Goal: Transaction & Acquisition: Obtain resource

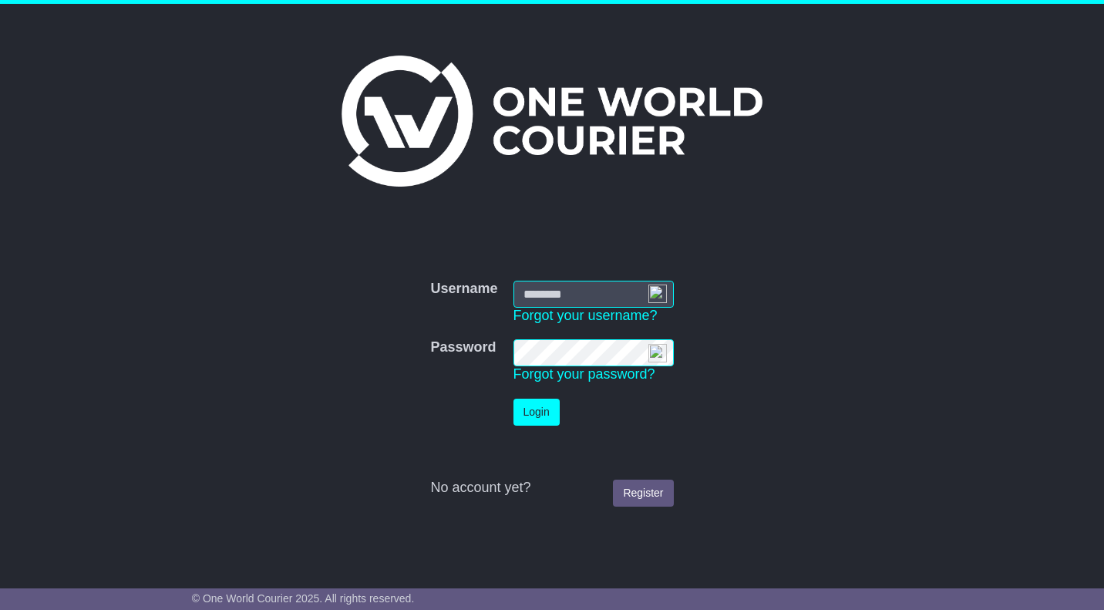
click at [660, 289] on img at bounding box center [657, 294] width 19 height 19
click at [655, 295] on img at bounding box center [657, 294] width 19 height 19
type input "**********"
click at [546, 410] on button "Login" at bounding box center [537, 412] width 46 height 27
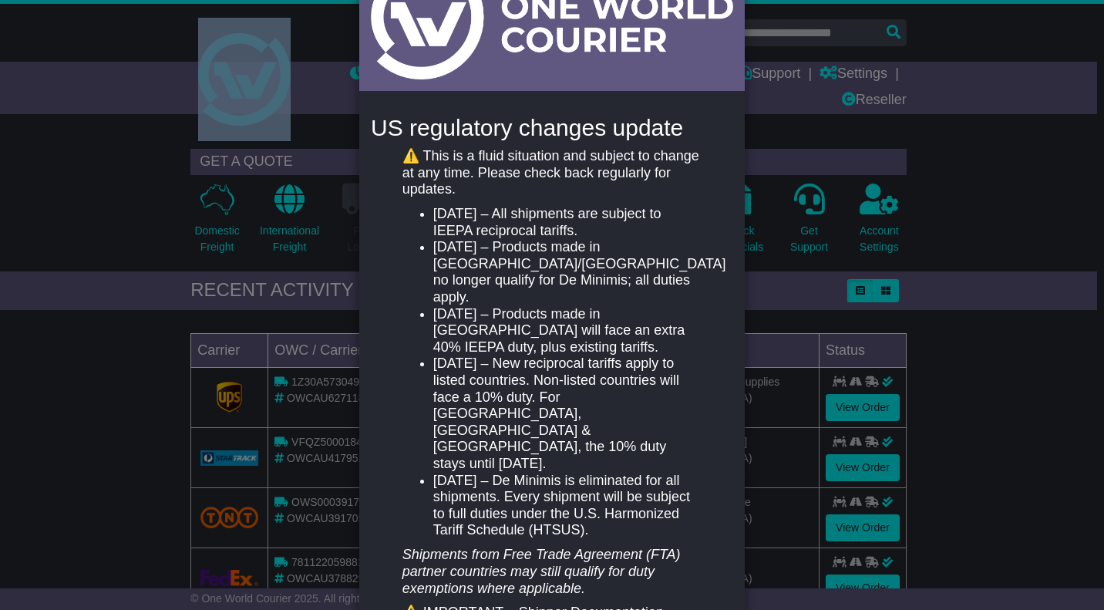
scroll to position [88, 0]
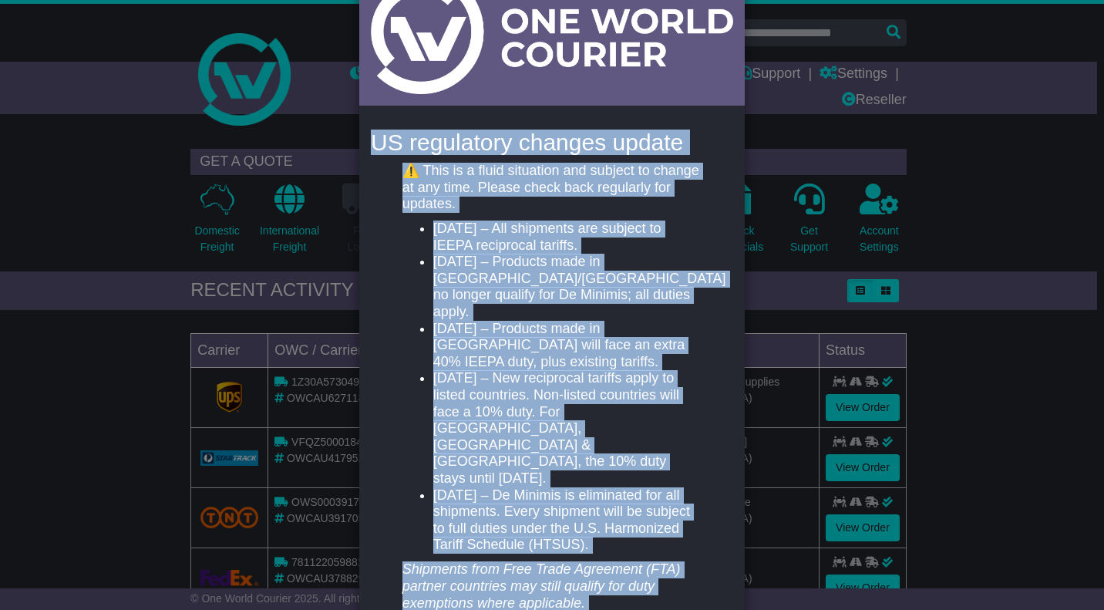
drag, startPoint x: 503, startPoint y: 511, endPoint x: 369, endPoint y: 137, distance: 397.3
click at [369, 137] on div "US regulatory changes update ⚠️ This is a fluid situation and subject to change…" at bounding box center [552, 477] width 386 height 737
copy div "LO ipsumdolor sitamet consec ⚠️ Adip el s doeiu temporinc utl etdolor ma aliqua…"
click at [1001, 194] on div "New notification × US regulatory changes update ⚠️ This is a fluid situation an…" at bounding box center [552, 305] width 1104 height 610
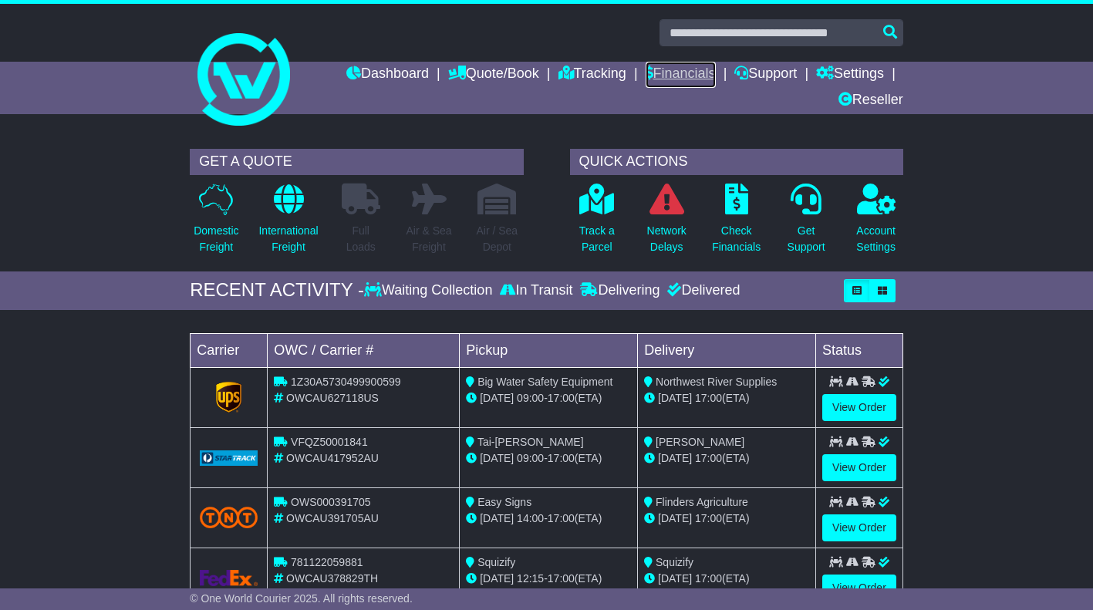
click at [672, 76] on link "Financials" at bounding box center [680, 75] width 70 height 26
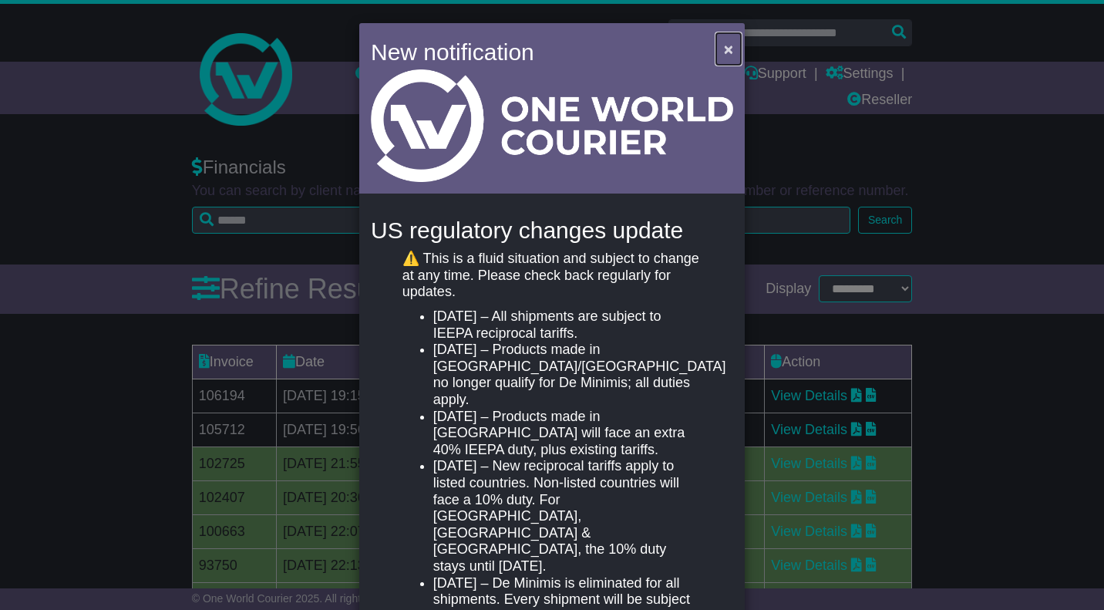
click at [728, 52] on span "×" at bounding box center [728, 49] width 9 height 18
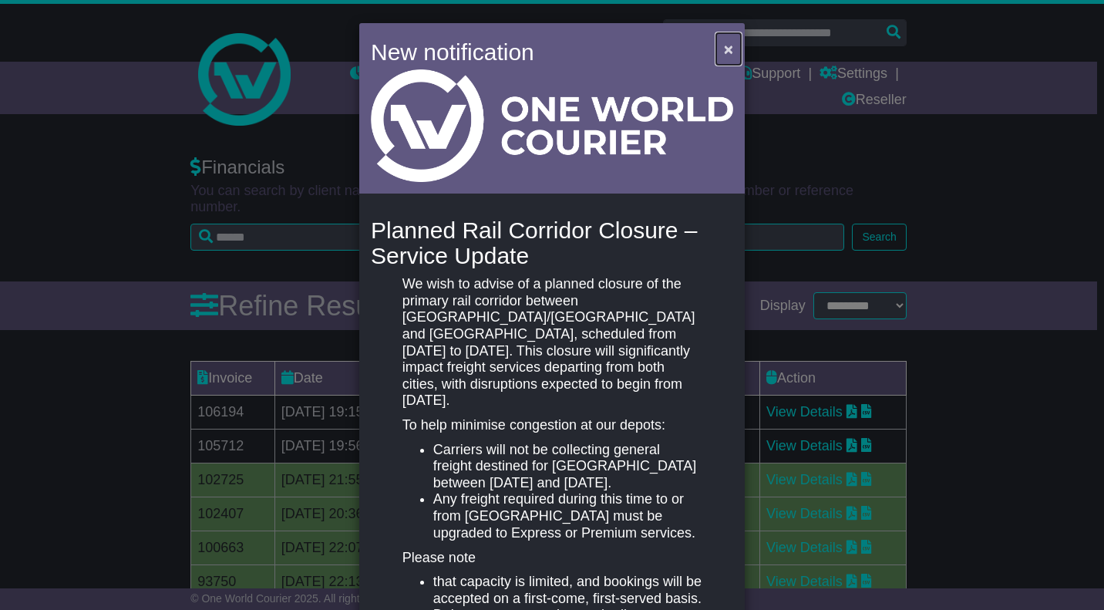
click at [728, 46] on span "×" at bounding box center [728, 49] width 9 height 18
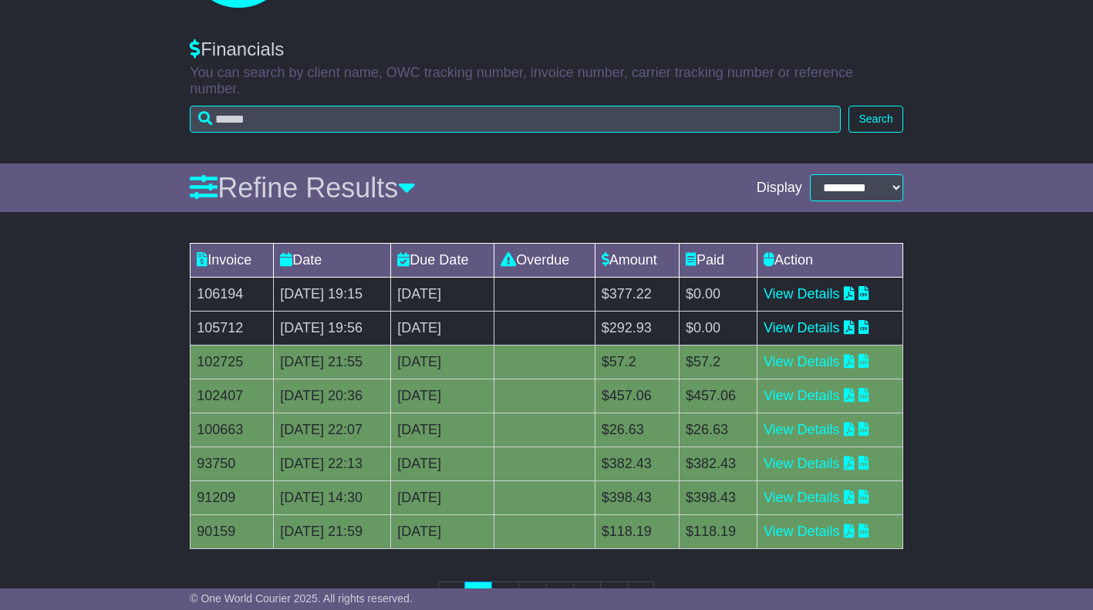
scroll to position [154, 0]
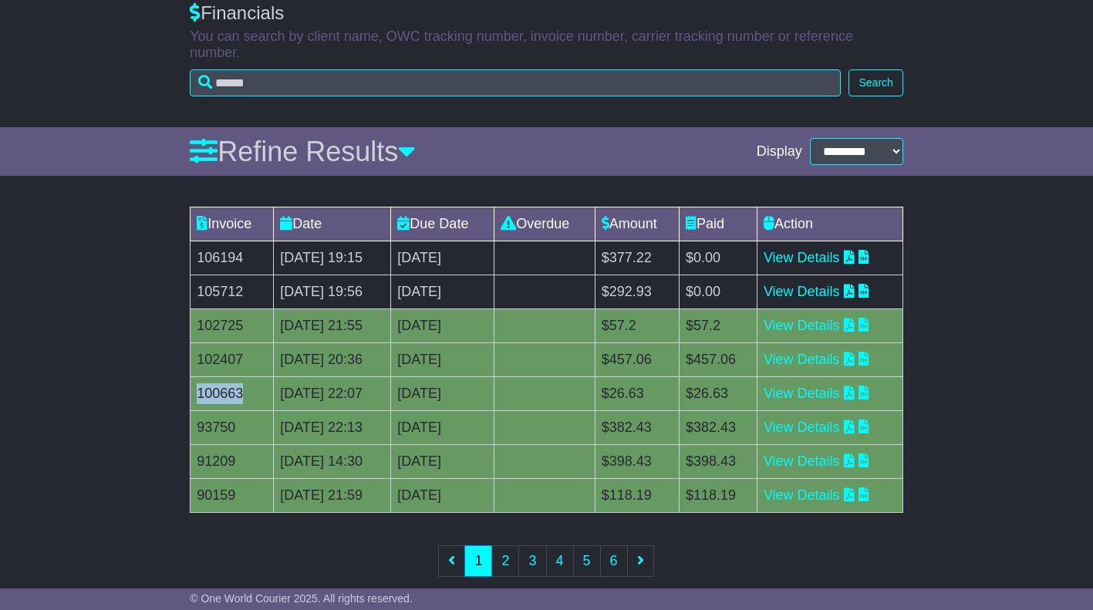
drag, startPoint x: 250, startPoint y: 376, endPoint x: 199, endPoint y: 379, distance: 51.0
click at [199, 379] on td "100663" at bounding box center [231, 394] width 83 height 34
copy td "100663"
click at [824, 386] on link "View Details" at bounding box center [801, 393] width 76 height 15
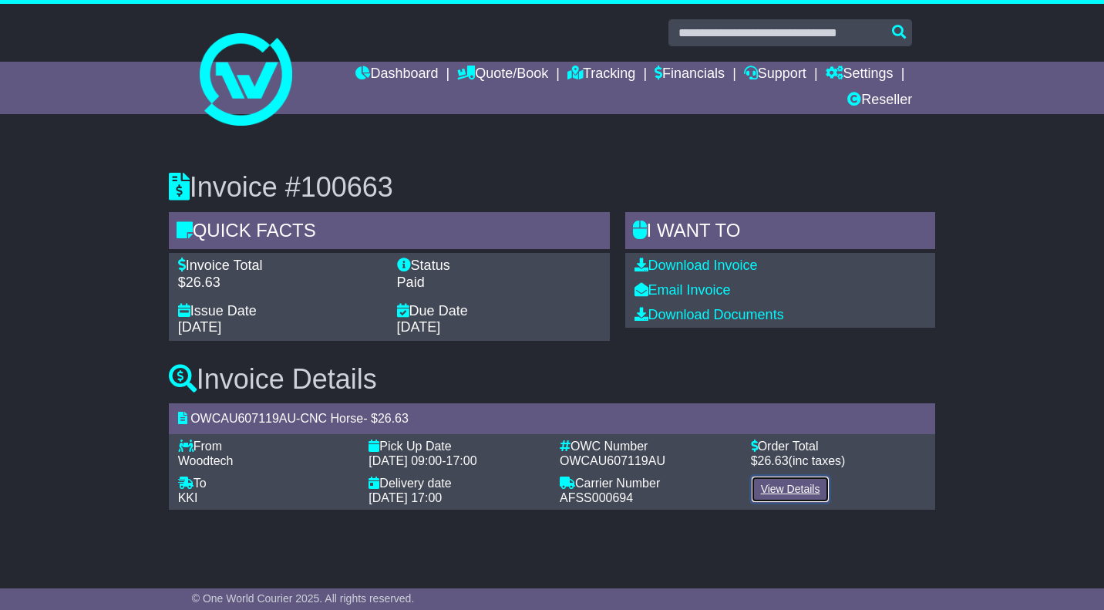
click at [787, 487] on link "View Details" at bounding box center [790, 489] width 79 height 27
click at [746, 314] on link "Download Documents" at bounding box center [710, 314] width 150 height 15
click at [401, 73] on link "Dashboard" at bounding box center [396, 75] width 83 height 26
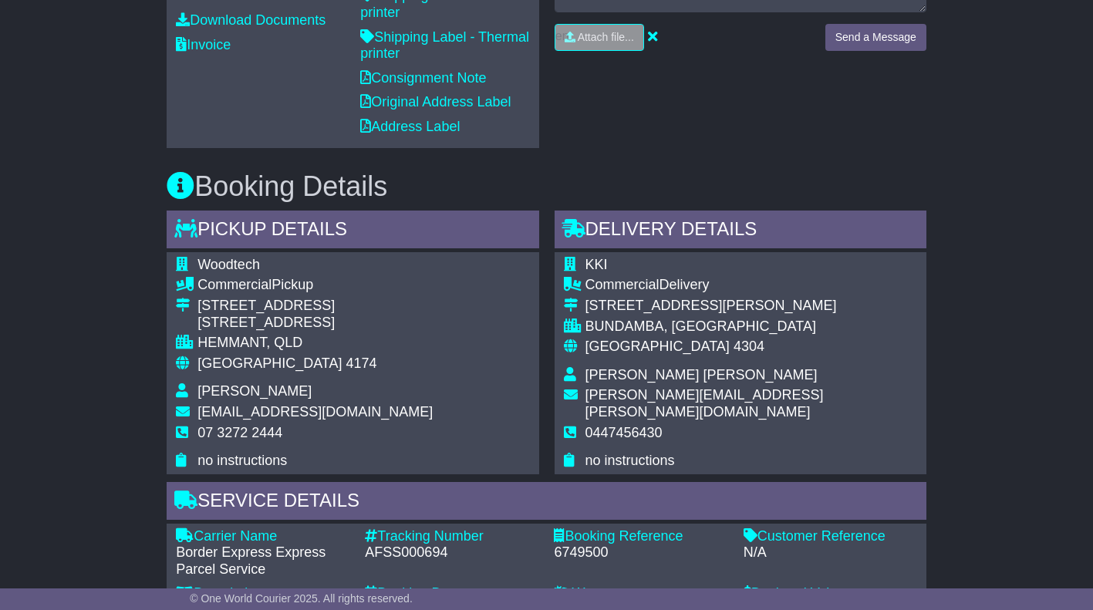
scroll to position [617, 0]
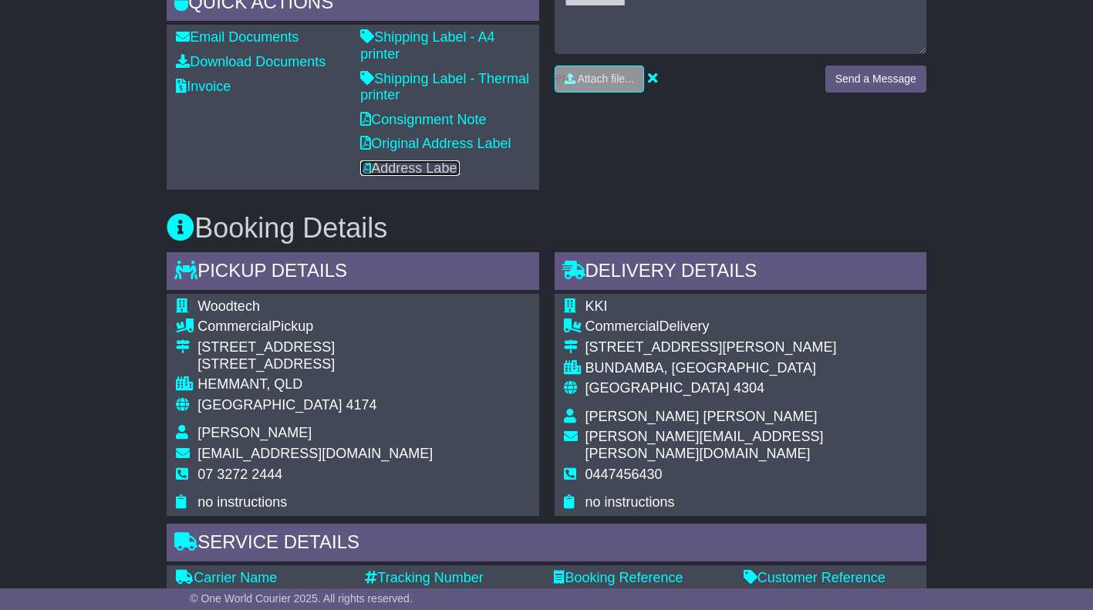
click at [427, 160] on link "Address Label" at bounding box center [409, 167] width 99 height 15
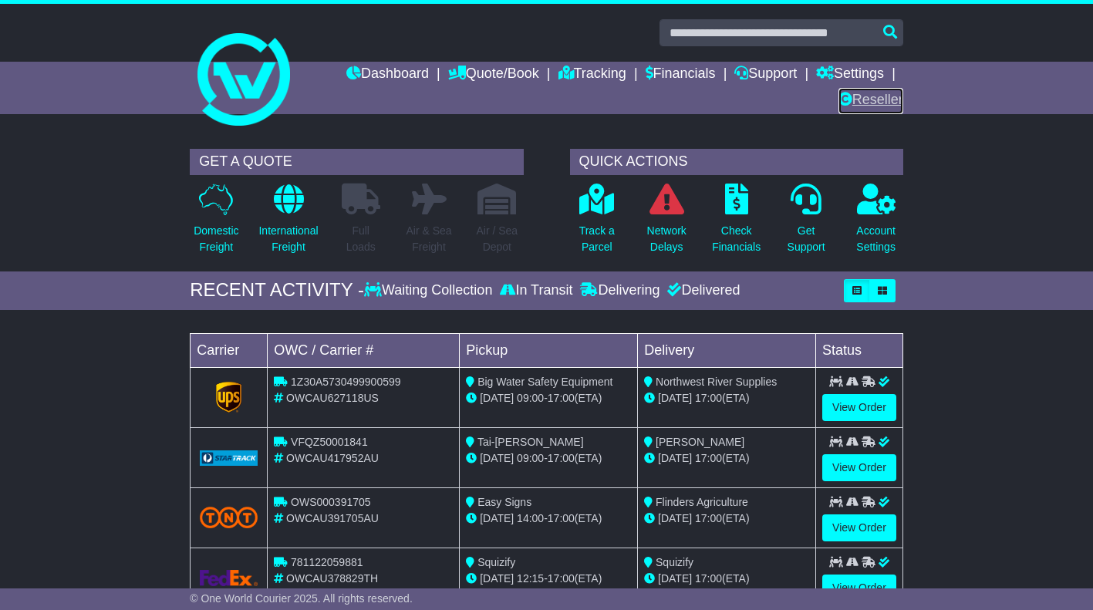
click at [874, 96] on link "Reseller" at bounding box center [870, 101] width 65 height 26
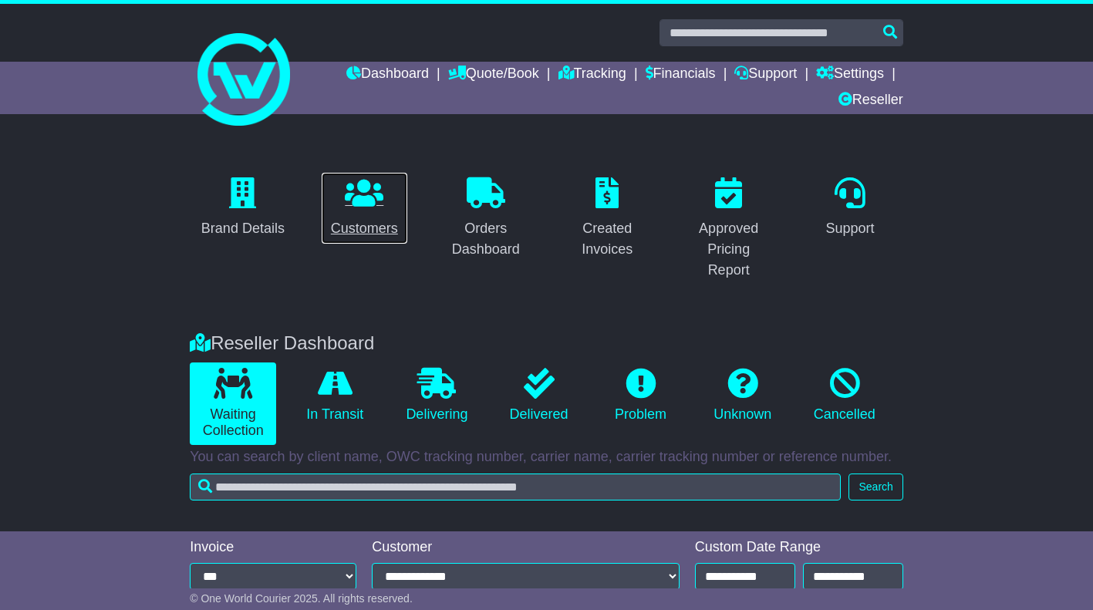
click at [372, 211] on link "Customers" at bounding box center [364, 208] width 87 height 72
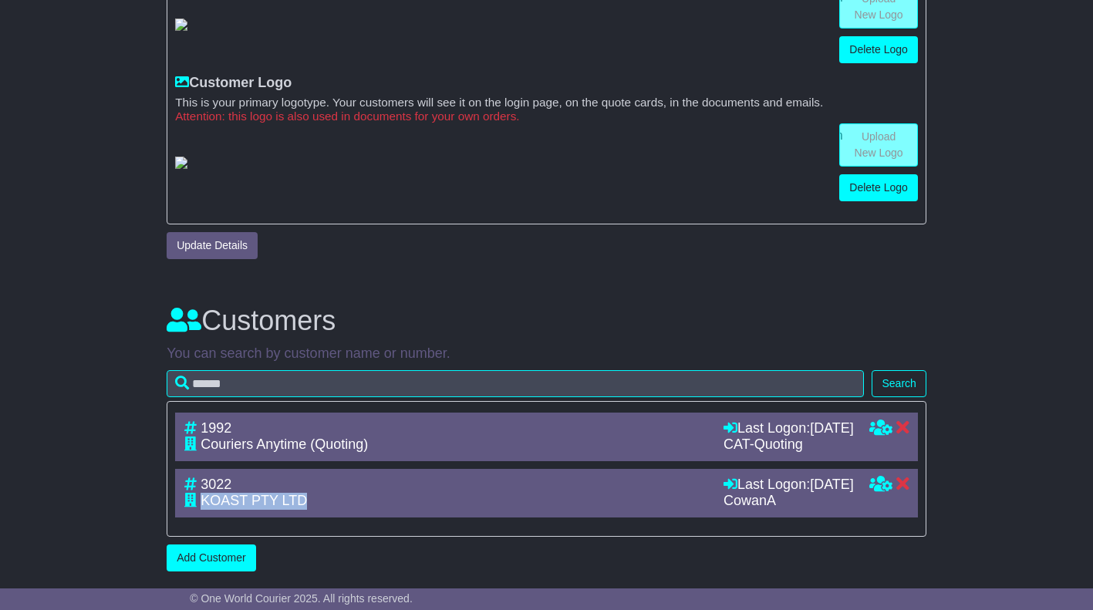
drag, startPoint x: 300, startPoint y: 502, endPoint x: 200, endPoint y: 497, distance: 99.6
click at [200, 497] on div "KOAST PTY LTD" at bounding box center [446, 501] width 524 height 17
copy span "KOAST PTY LTD"
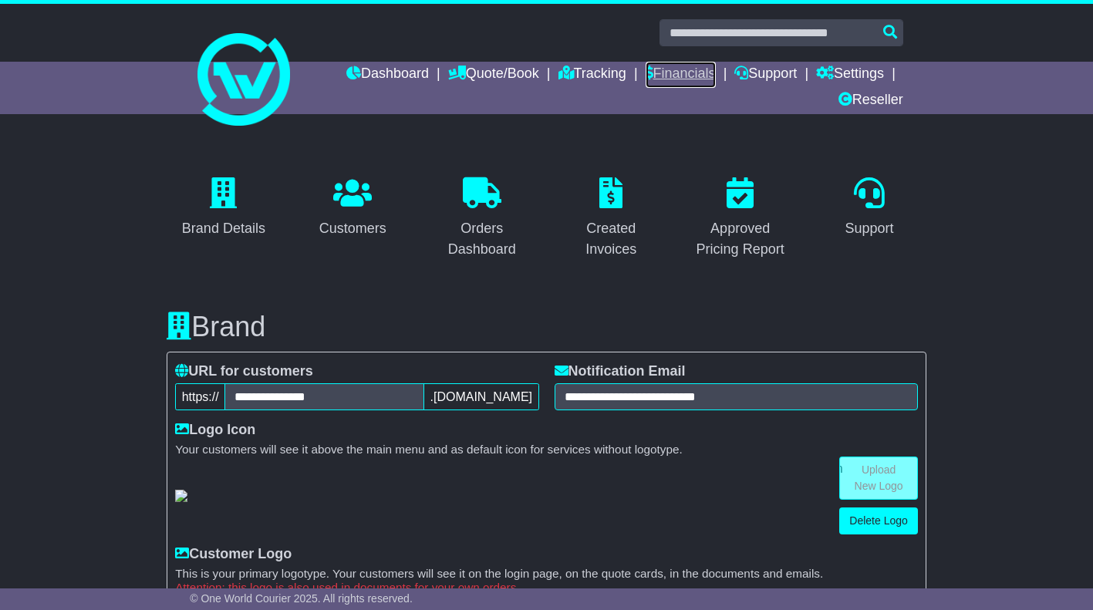
click at [672, 72] on link "Financials" at bounding box center [680, 75] width 70 height 26
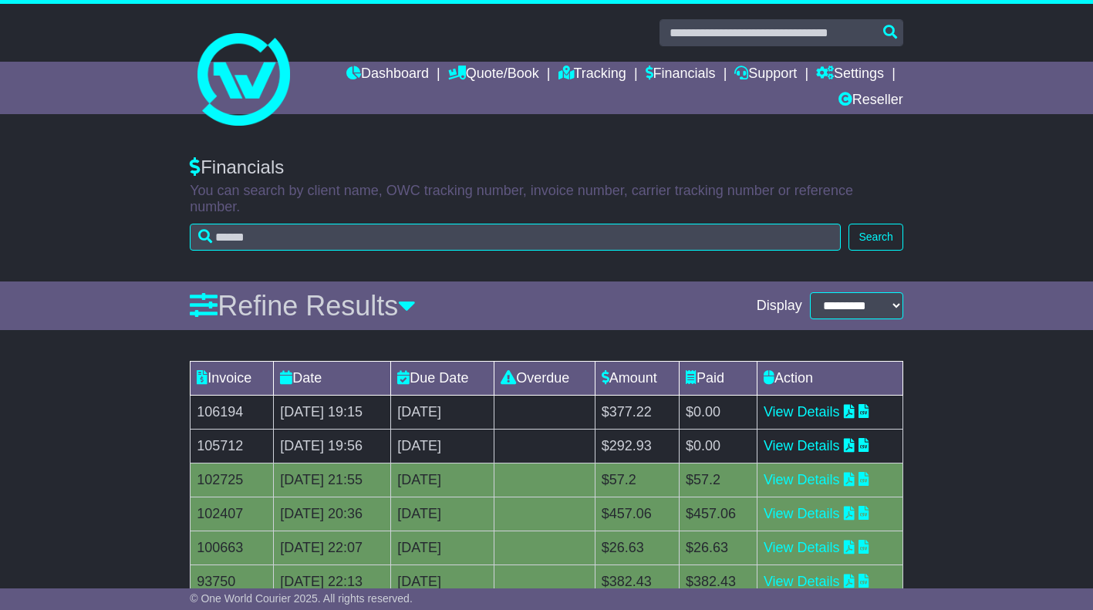
scroll to position [77, 0]
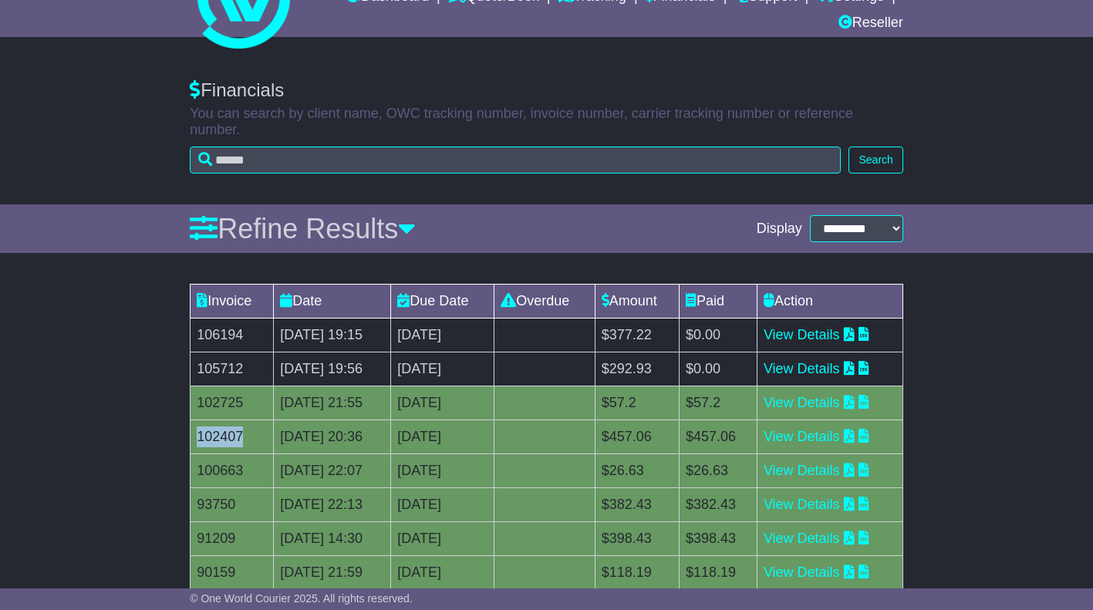
drag, startPoint x: 244, startPoint y: 426, endPoint x: 197, endPoint y: 423, distance: 47.9
click at [197, 423] on td "102407" at bounding box center [231, 437] width 83 height 34
copy td "102407"
click at [840, 429] on link "View Details" at bounding box center [801, 436] width 76 height 15
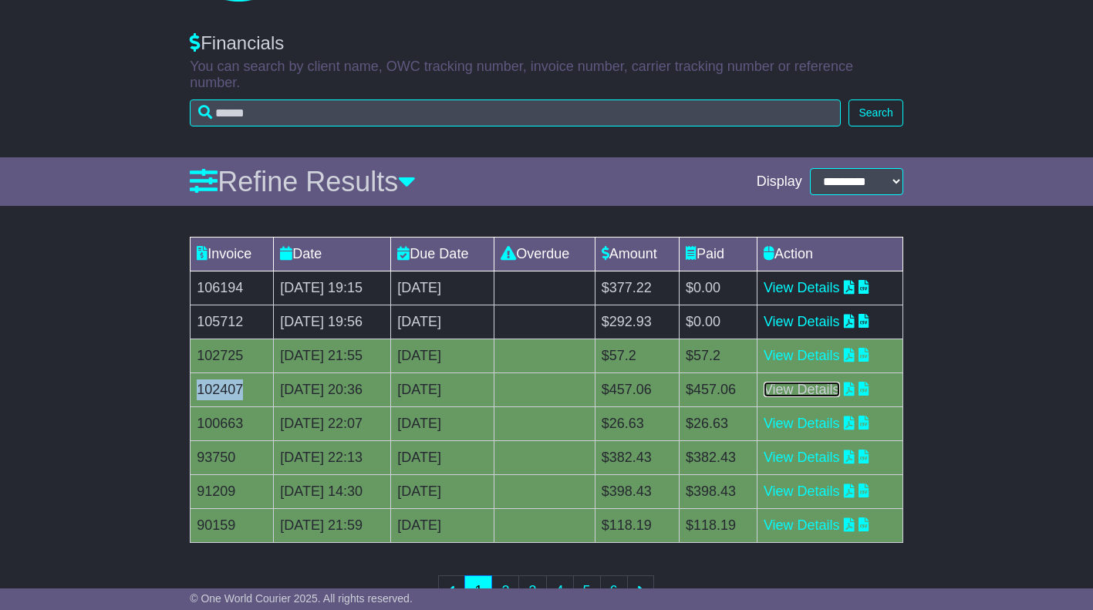
scroll to position [154, 0]
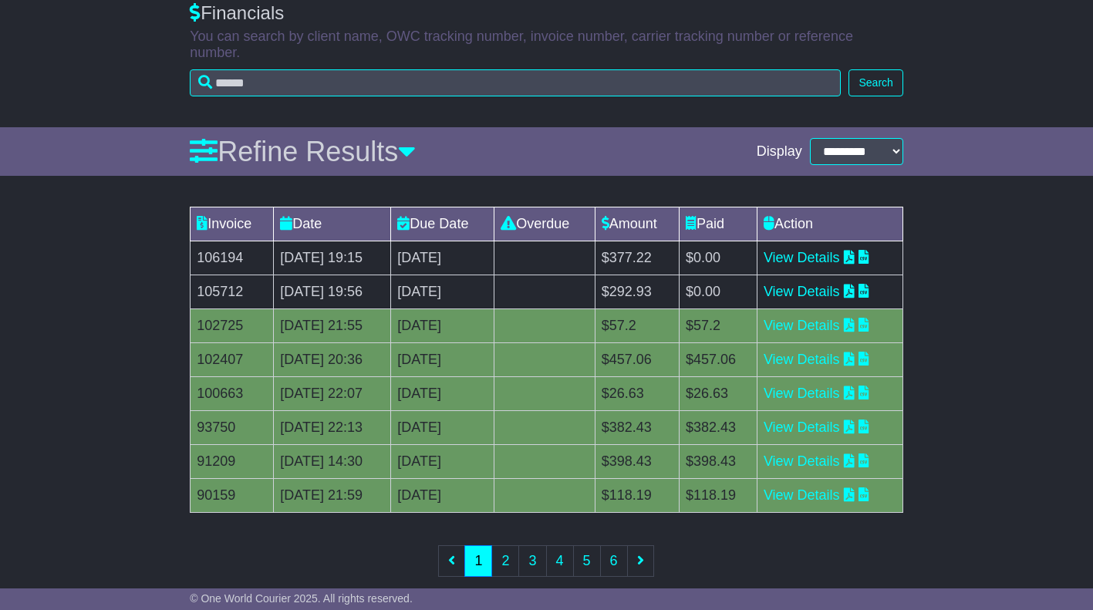
click at [222, 313] on td "102725" at bounding box center [231, 326] width 83 height 34
copy td "102725"
click at [838, 318] on link "View Details" at bounding box center [801, 325] width 76 height 15
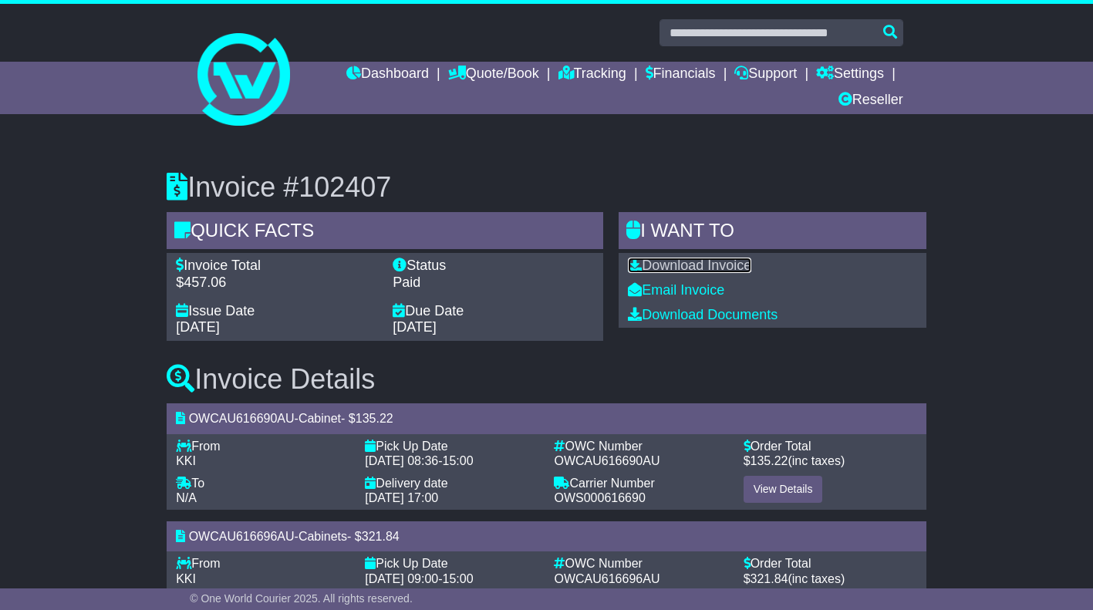
click at [715, 267] on link "Download Invoice" at bounding box center [689, 265] width 123 height 15
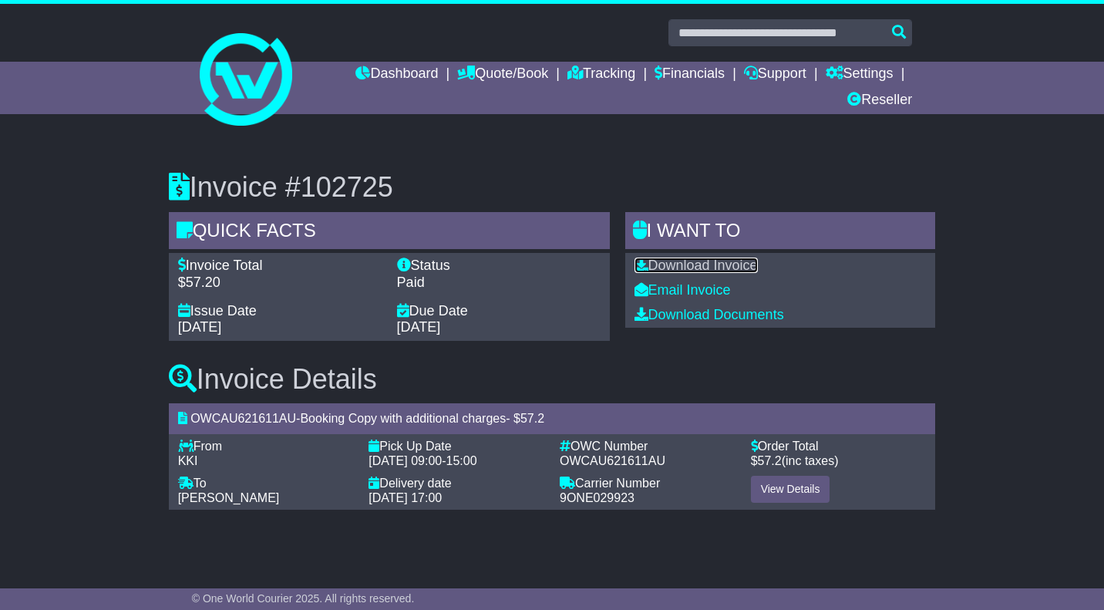
click at [709, 264] on link "Download Invoice" at bounding box center [696, 265] width 123 height 15
